Goal: Information Seeking & Learning: Compare options

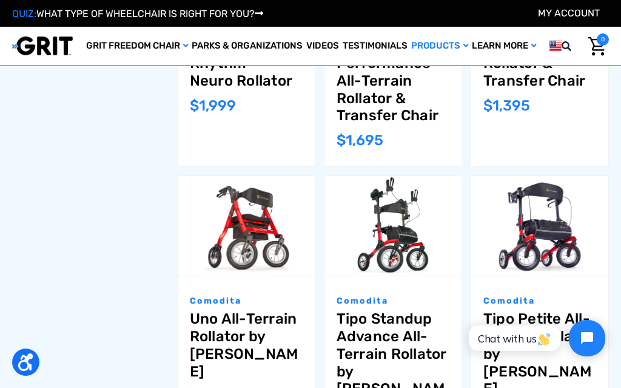
scroll to position [582, 0]
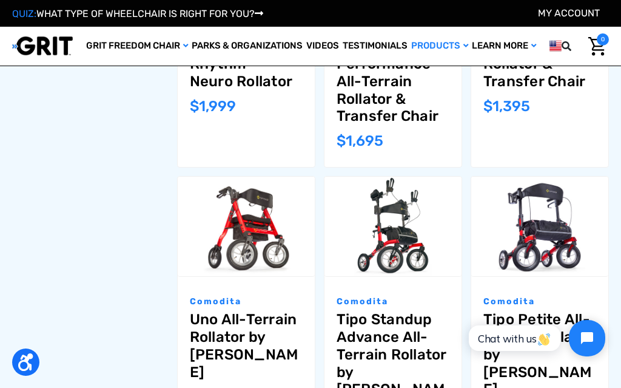
click at [224, 295] on p "Comodita" at bounding box center [246, 301] width 113 height 13
click at [275, 311] on link "Uno All-Terrain Rollator by Comodita" at bounding box center [246, 346] width 113 height 70
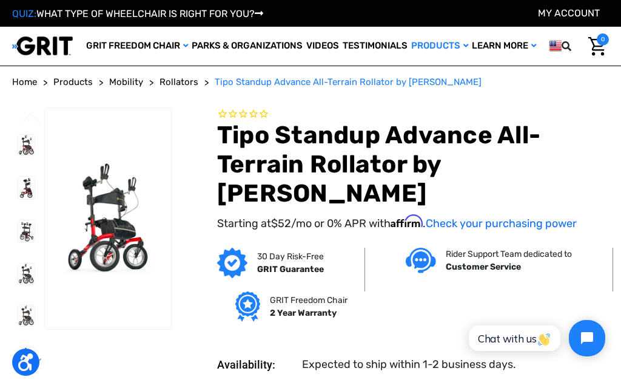
click at [90, 76] on span "Products" at bounding box center [72, 81] width 39 height 11
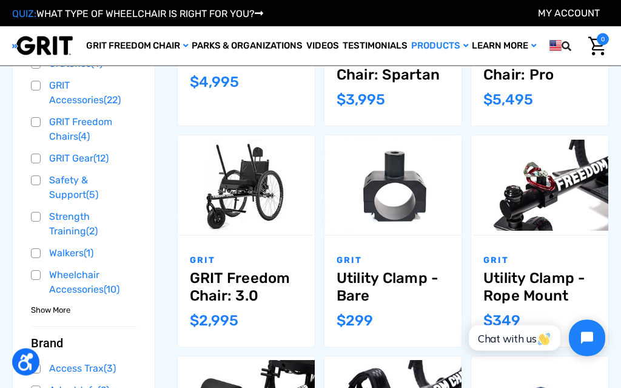
scroll to position [336, 0]
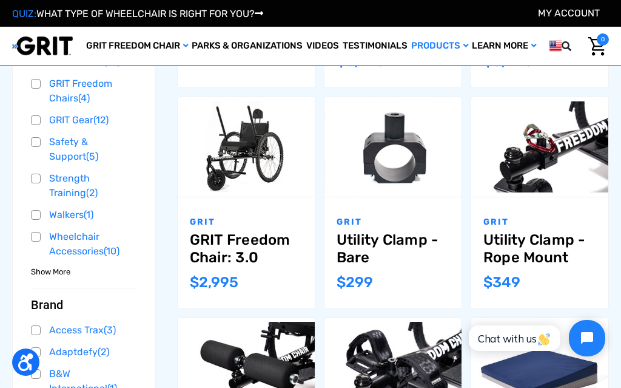
click at [31, 151] on link "Safety & Support (5)" at bounding box center [84, 149] width 106 height 33
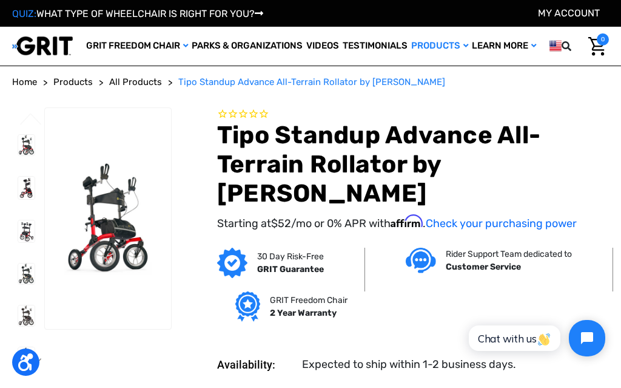
click at [139, 80] on span "All Products" at bounding box center [135, 81] width 53 height 11
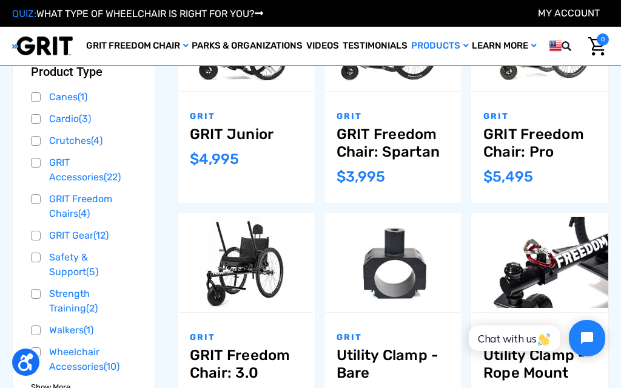
scroll to position [222, 0]
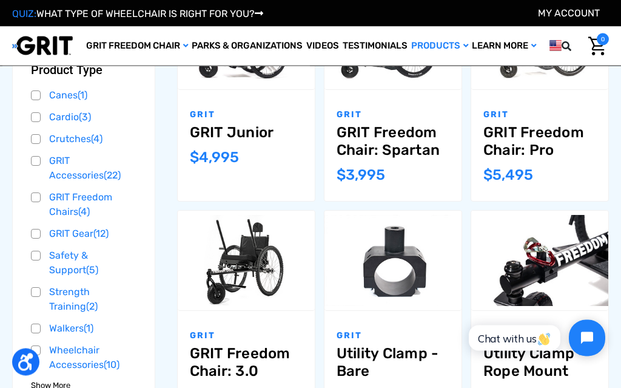
click at [59, 207] on link "GRIT Freedom Chairs (4)" at bounding box center [84, 205] width 106 height 33
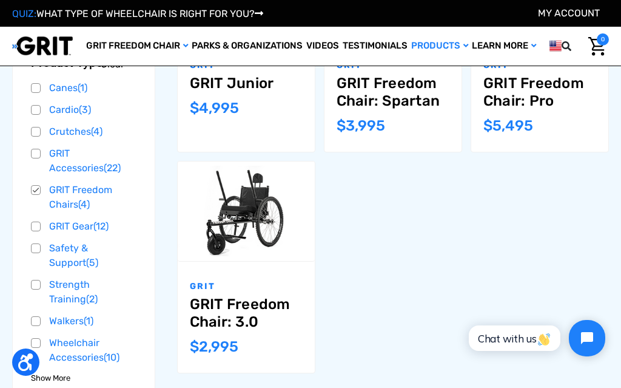
scroll to position [276, 0]
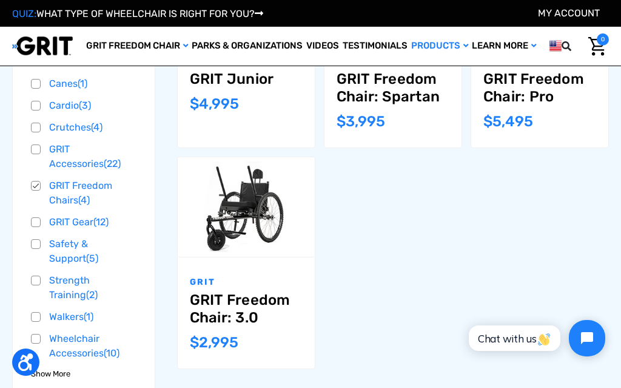
click at [35, 192] on link "GRIT Freedom Chairs (4)" at bounding box center [84, 193] width 106 height 33
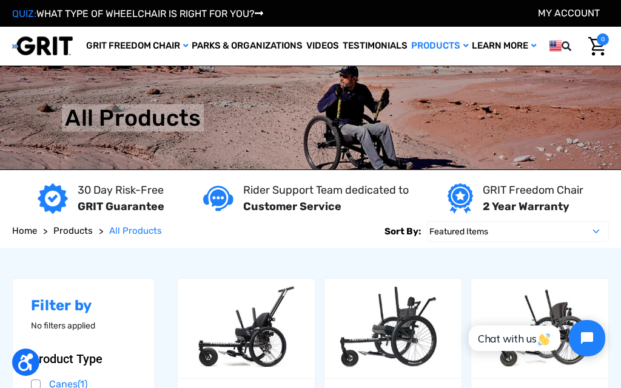
click at [73, 237] on link "Products" at bounding box center [72, 231] width 39 height 14
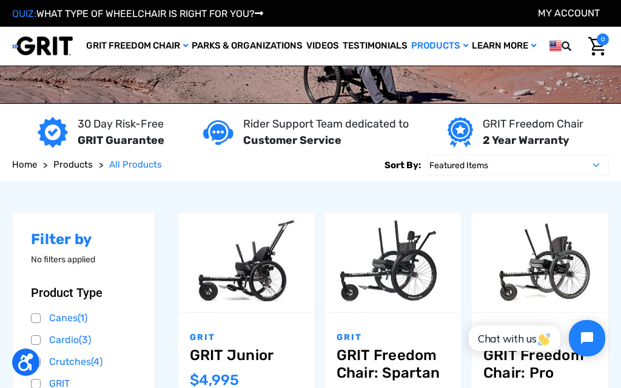
click at [126, 10] on link "QUIZ: WHAT TYPE OF WHEELCHAIR IS RIGHT FOR YOU?" at bounding box center [137, 14] width 251 height 12
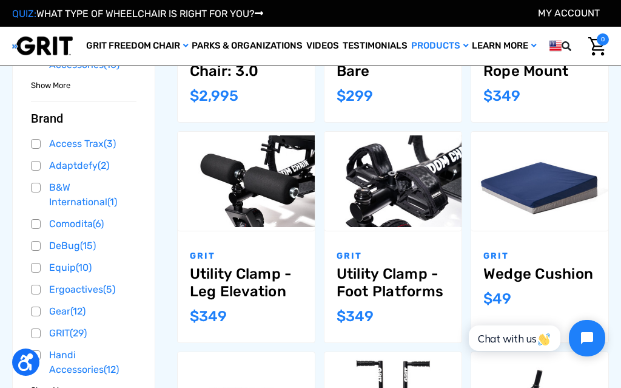
scroll to position [521, 0]
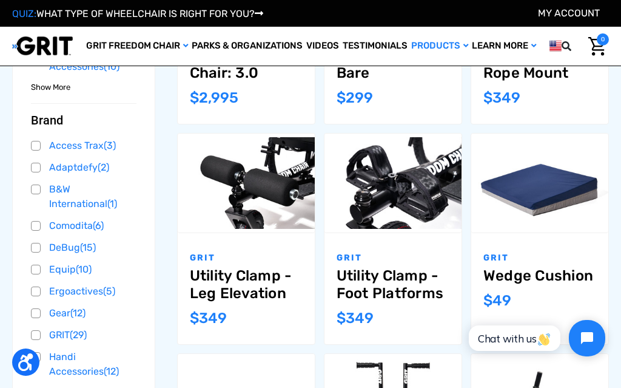
click at [69, 234] on link "Comodita (6)" at bounding box center [84, 226] width 106 height 18
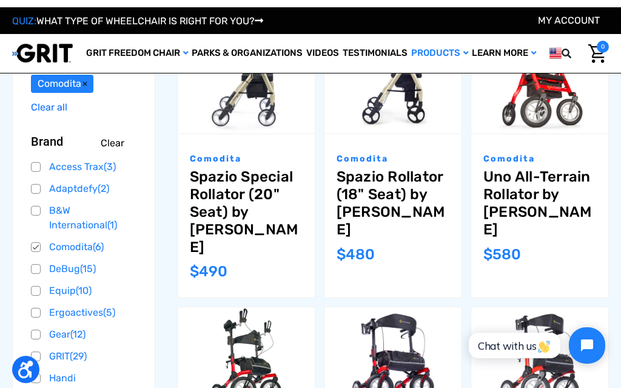
scroll to position [178, 0]
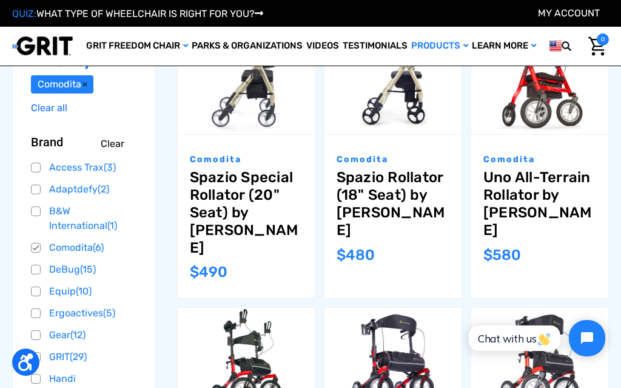
click at [31, 171] on link "Access Trax (3)" at bounding box center [84, 167] width 106 height 18
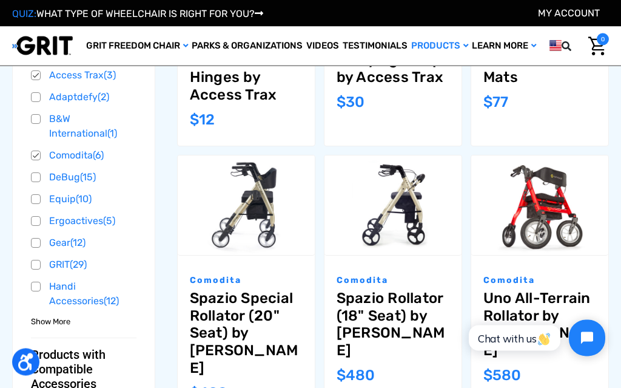
scroll to position [291, 0]
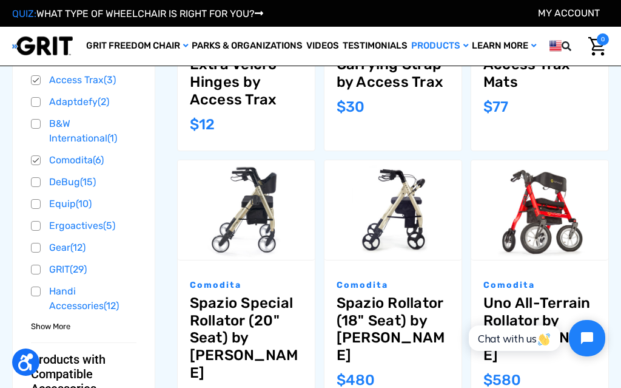
click at [35, 183] on link "DeBug (15)" at bounding box center [84, 182] width 106 height 18
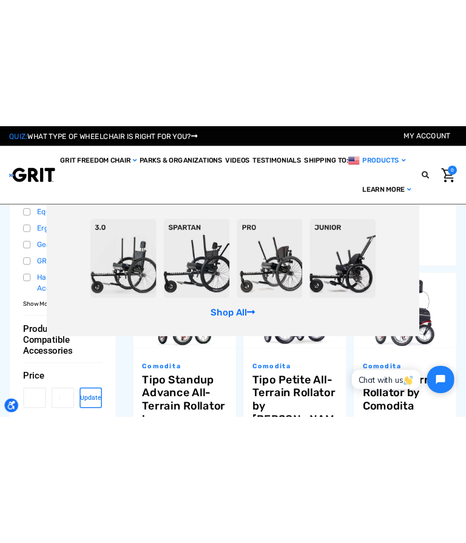
scroll to position [762, 0]
